Goal: Information Seeking & Learning: Find specific fact

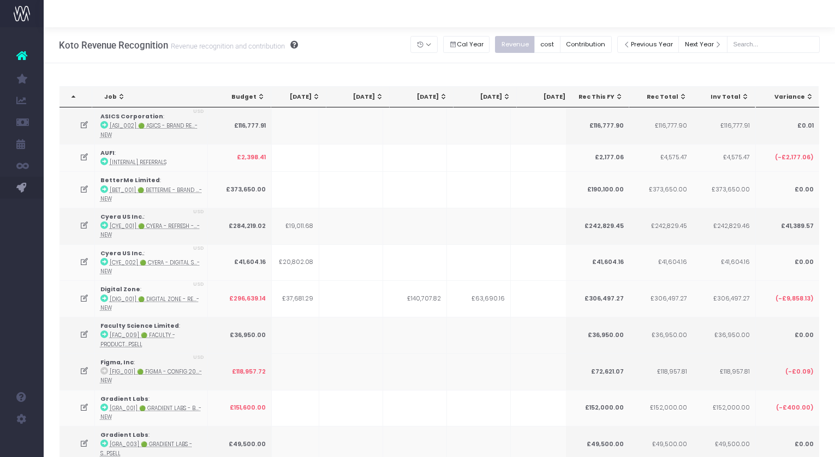
scroll to position [0, 400]
click at [606, 47] on button "Contribution" at bounding box center [586, 44] width 52 height 17
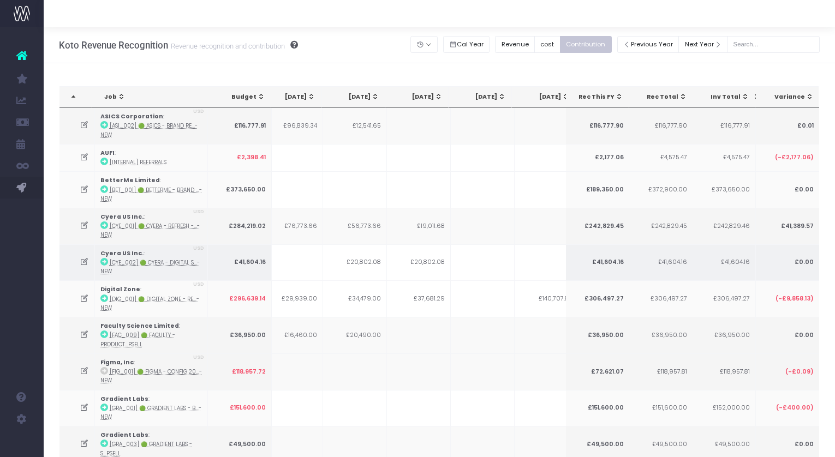
scroll to position [0, 0]
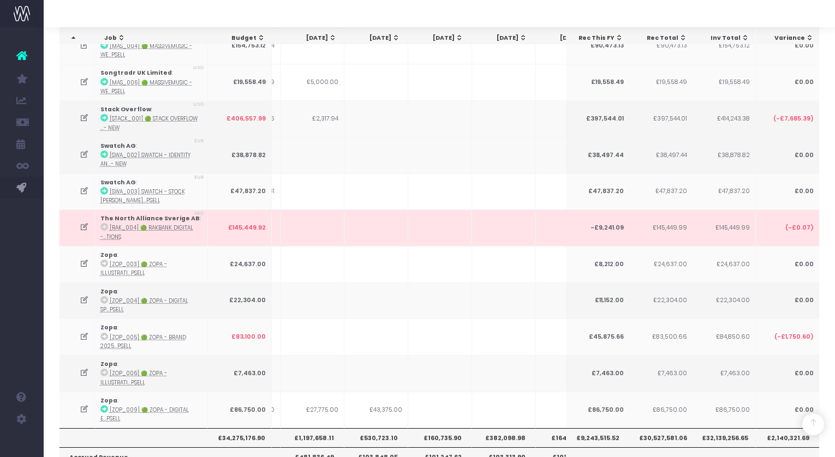
click at [587, 428] on th "£9,243,515.52" at bounding box center [597, 437] width 64 height 19
copy th "£9,243,515.52"
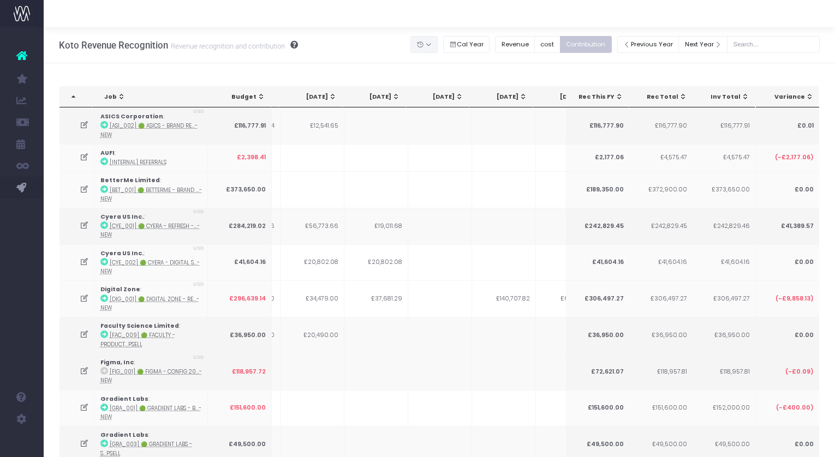
click at [438, 48] on button "button" at bounding box center [423, 44] width 27 height 17
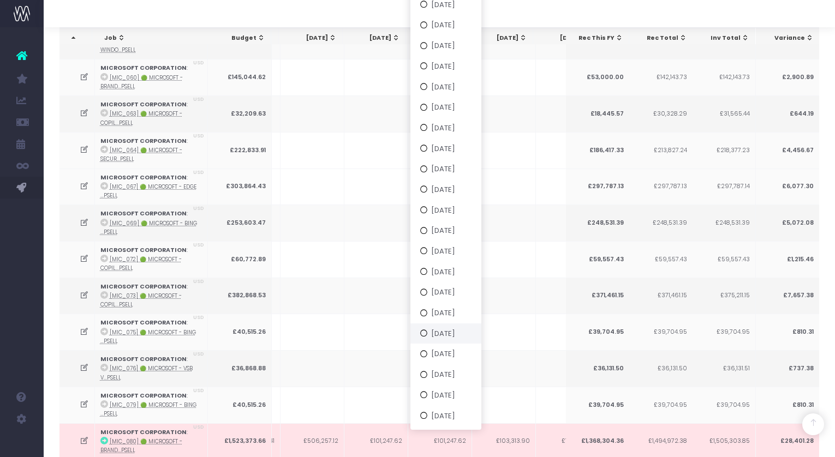
click at [456, 335] on button "[DATE]" at bounding box center [445, 333] width 71 height 21
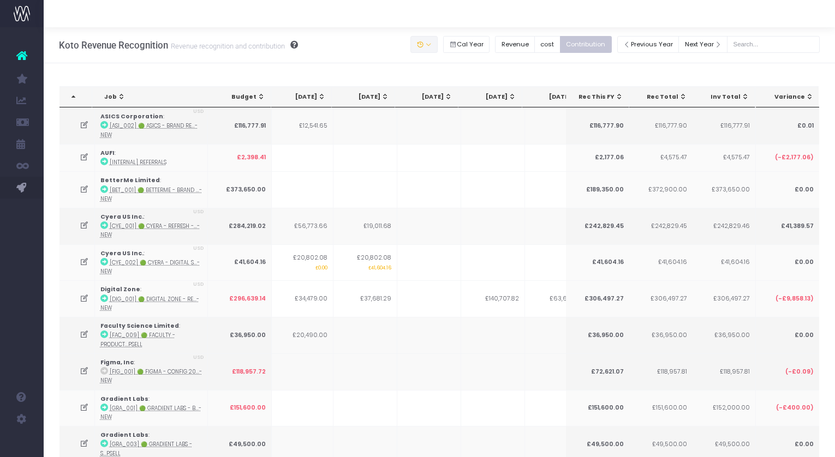
click at [438, 43] on button "button" at bounding box center [423, 44] width 27 height 17
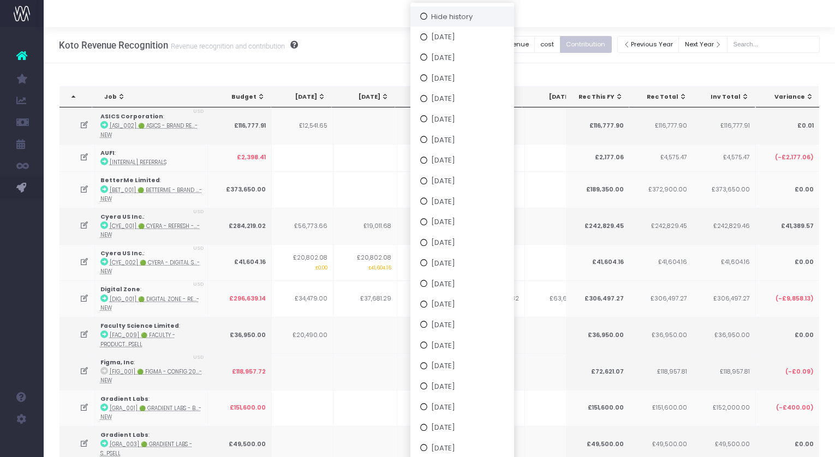
click at [473, 22] on button "Hide history" at bounding box center [462, 16] width 104 height 21
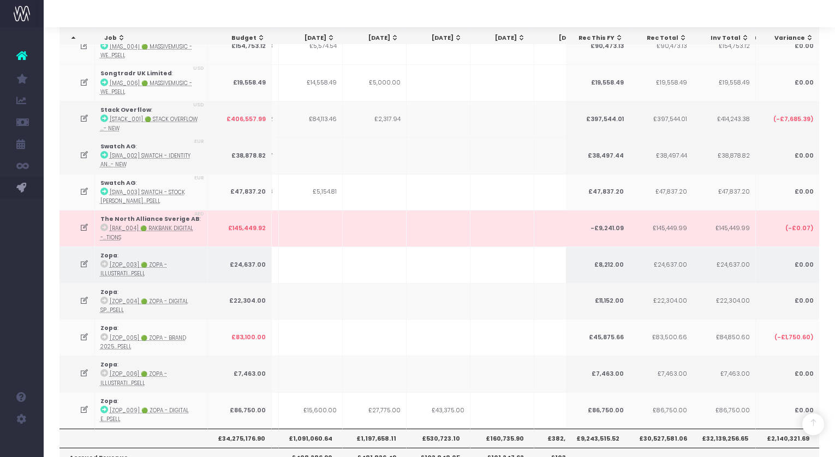
scroll to position [0, 273]
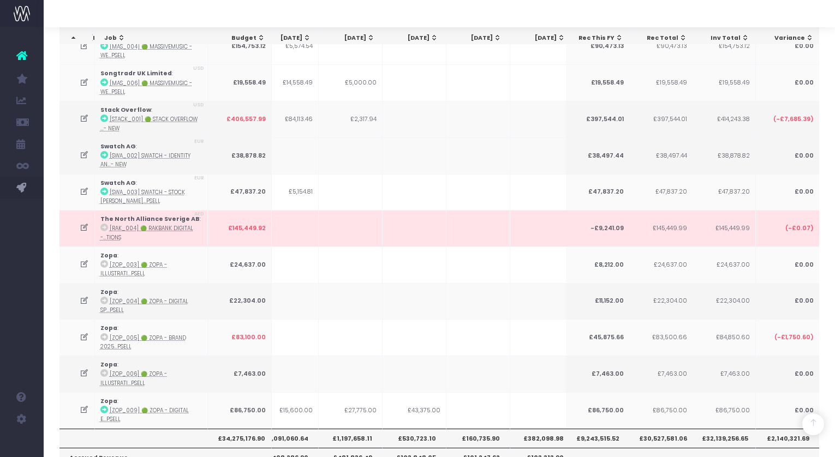
click at [413, 429] on th "£530,723.10" at bounding box center [415, 438] width 64 height 19
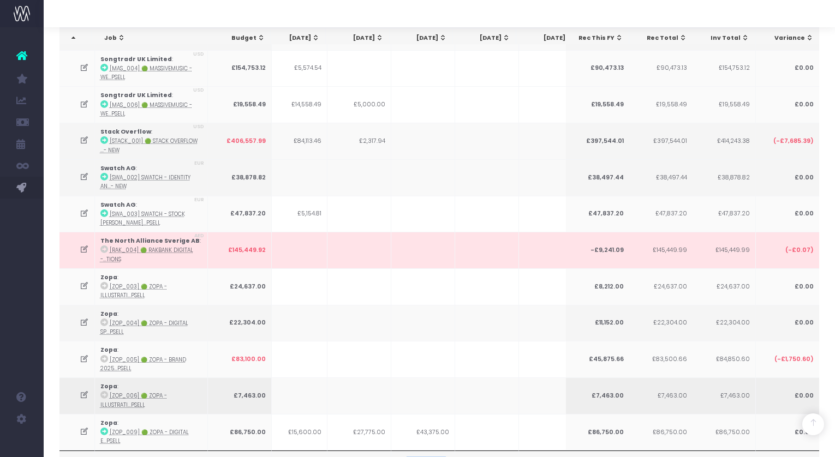
scroll to position [2891, 0]
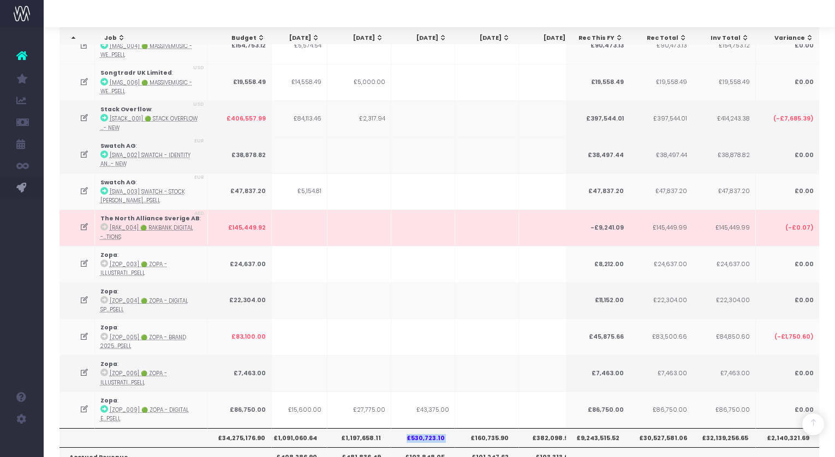
click at [426, 428] on th "£530,723.10" at bounding box center [423, 437] width 64 height 19
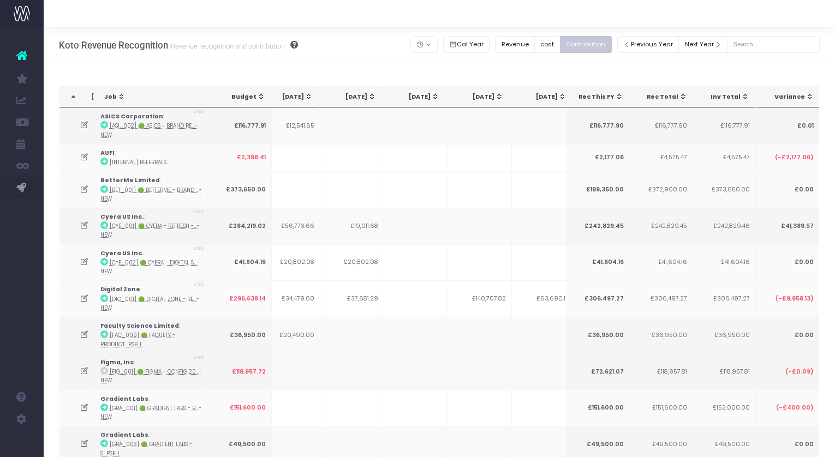
scroll to position [0, 0]
click at [770, 44] on input "text" at bounding box center [773, 44] width 93 height 17
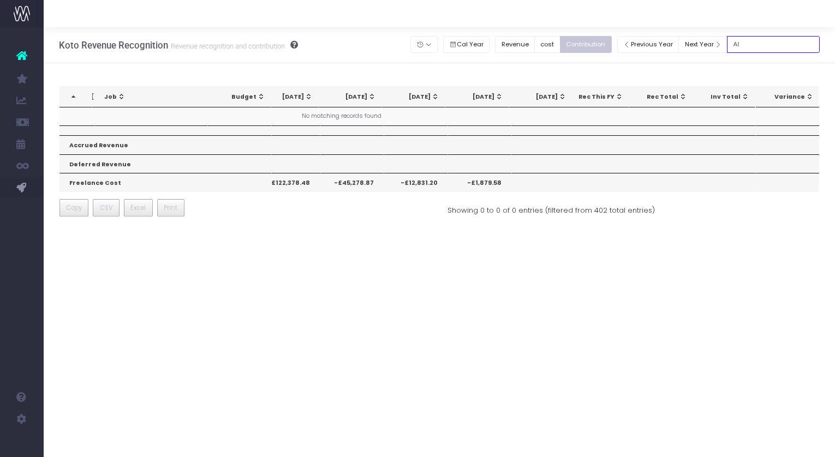
type input "A"
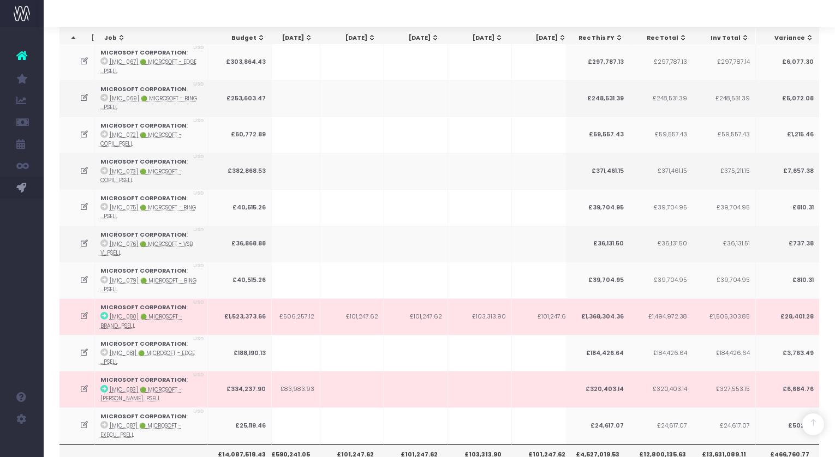
scroll to position [519, 0]
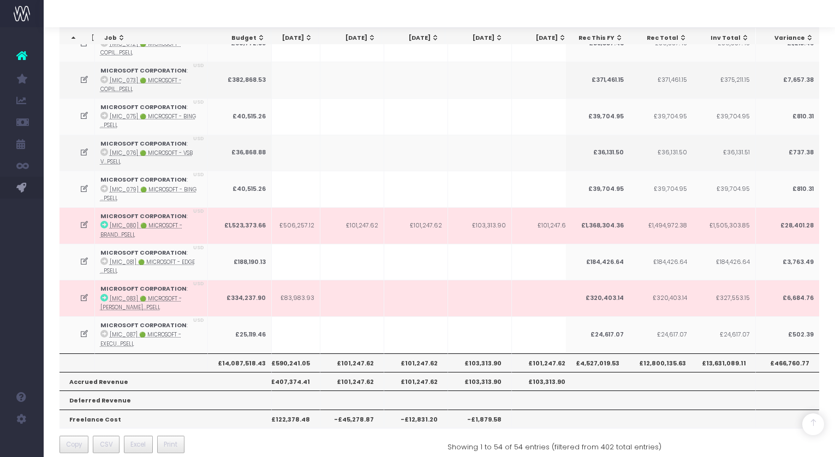
type input "micro"
